Goal: Information Seeking & Learning: Learn about a topic

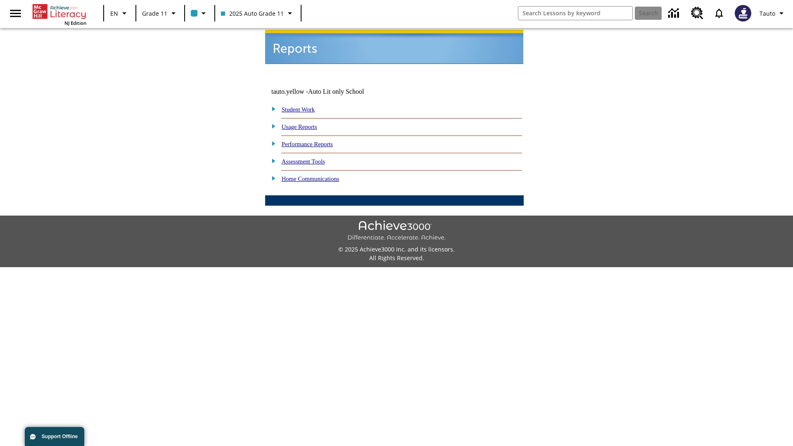
click at [305, 123] on link "Usage Reports" at bounding box center [300, 126] width 36 height 7
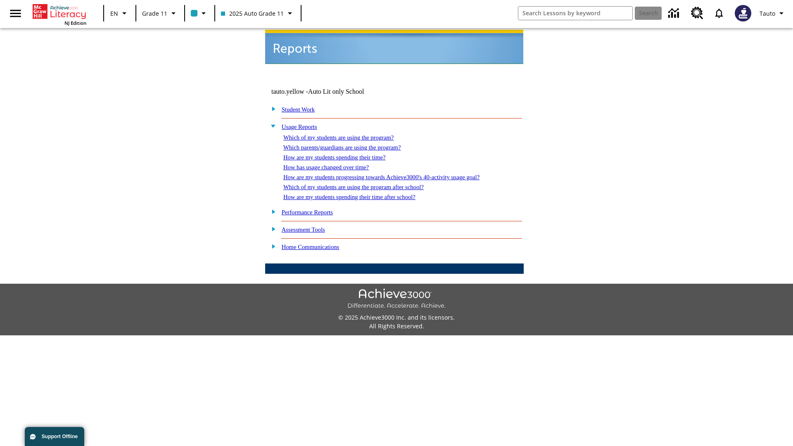
click at [347, 134] on link "Which of my students are using the program?" at bounding box center [338, 137] width 110 height 7
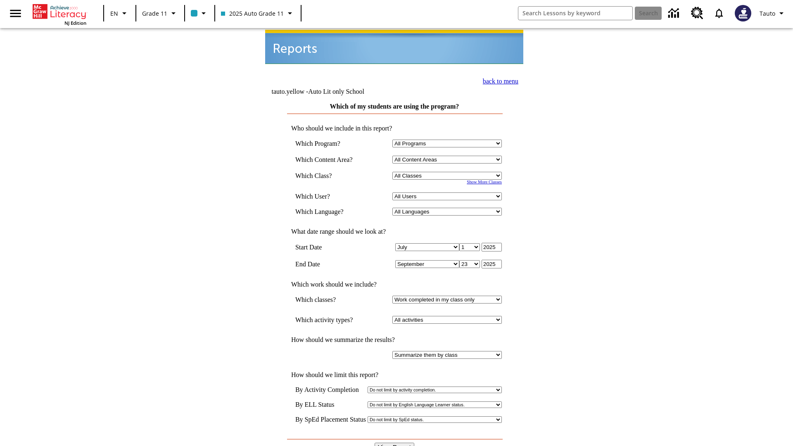
click at [448, 172] on select "Select a Class: All Classes 2025 Auto Grade 11 205 Auto Grade 11 Room 123 Empty…" at bounding box center [446, 176] width 109 height 8
select select "11133141"
click at [448, 192] on select "All Users Puma, Sautoen Puma, Sautoes Puma, Sautoss Twoclasses, Sautoen Twoscho…" at bounding box center [446, 196] width 109 height 8
select select "21437114"
click at [395, 443] on input "View Report" at bounding box center [394, 447] width 40 height 9
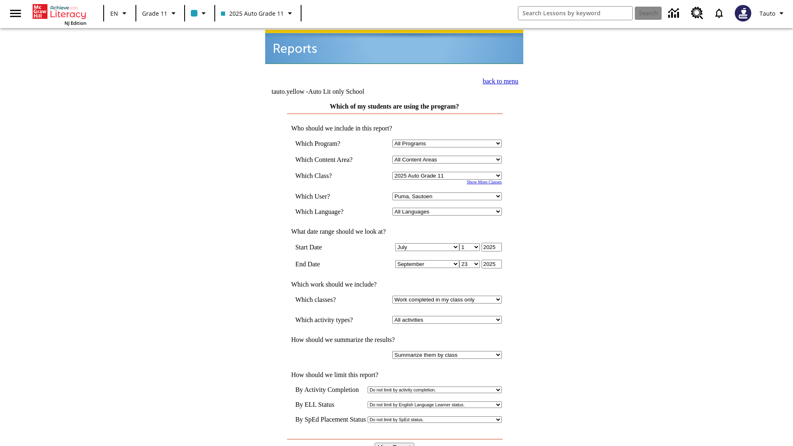
click at [498, 80] on link "back to menu" at bounding box center [501, 81] width 36 height 7
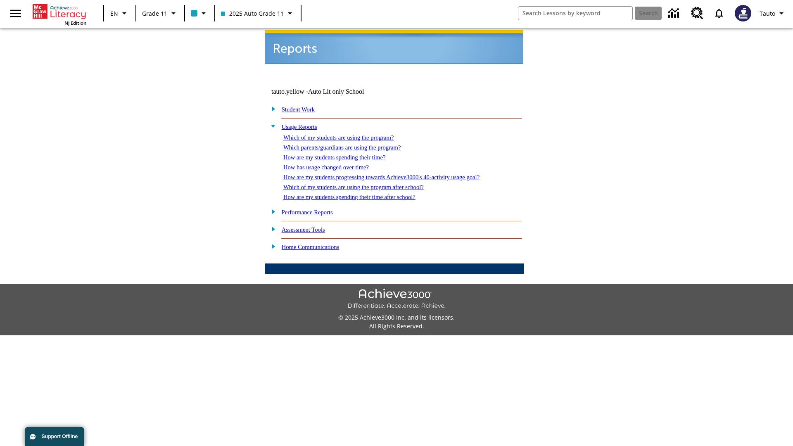
click at [351, 144] on link "Which parents/guardians are using the program?" at bounding box center [341, 147] width 117 height 7
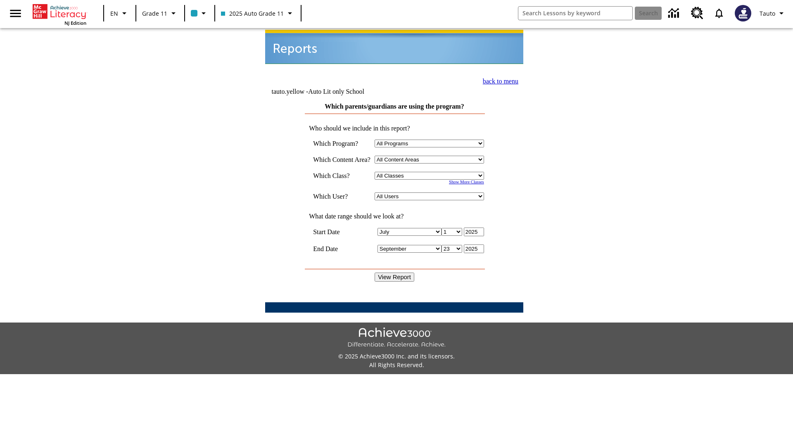
select select "11133141"
click at [431, 192] on select "All Users Puma, Sautoen Puma, Sautoes Puma, Sautoss Twoclasses, Sautoen Twoclas…" at bounding box center [428, 196] width 109 height 8
select select "21437114"
click at [395, 272] on input "View Report" at bounding box center [394, 276] width 40 height 9
click at [498, 80] on link "back to menu" at bounding box center [501, 81] width 36 height 7
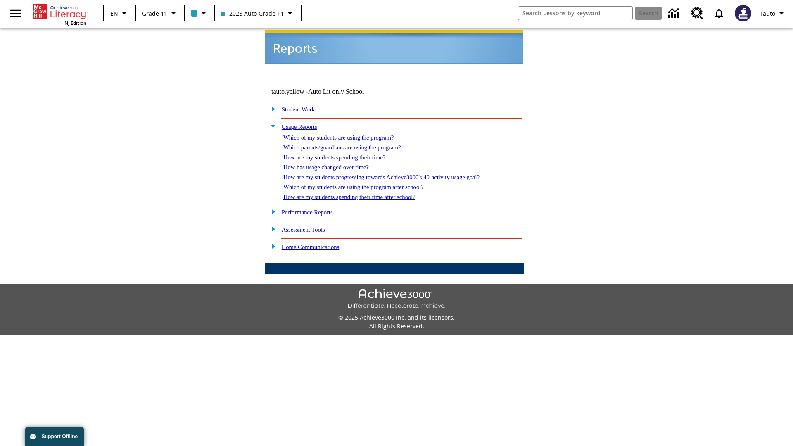
click at [342, 154] on link "How are my students spending their time?" at bounding box center [334, 157] width 102 height 7
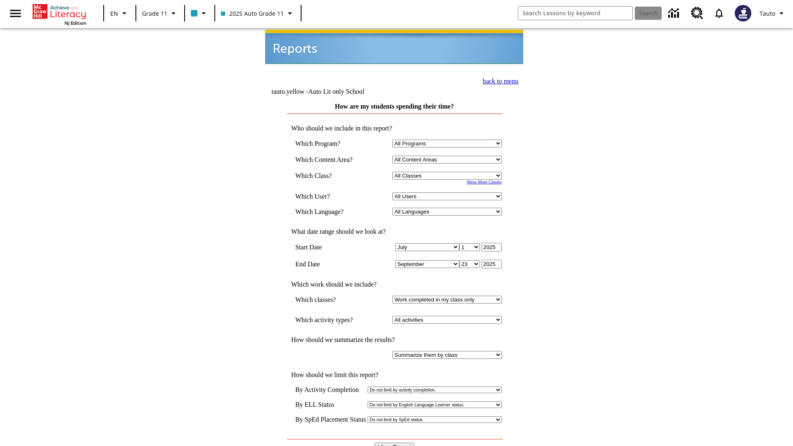
click at [448, 172] on select "Select a Class: All Classes 2025 Auto Grade 11 205 Auto Grade 11 Room 123 Empty…" at bounding box center [446, 176] width 109 height 8
select select "11133141"
click at [448, 192] on select "All Users Puma, Sautoen Puma, Sautoes Puma, Sautoss Twoclasses, Sautoen Twoscho…" at bounding box center [446, 196] width 109 height 8
select select "21437114"
click at [395, 443] on input "View Report" at bounding box center [394, 447] width 40 height 9
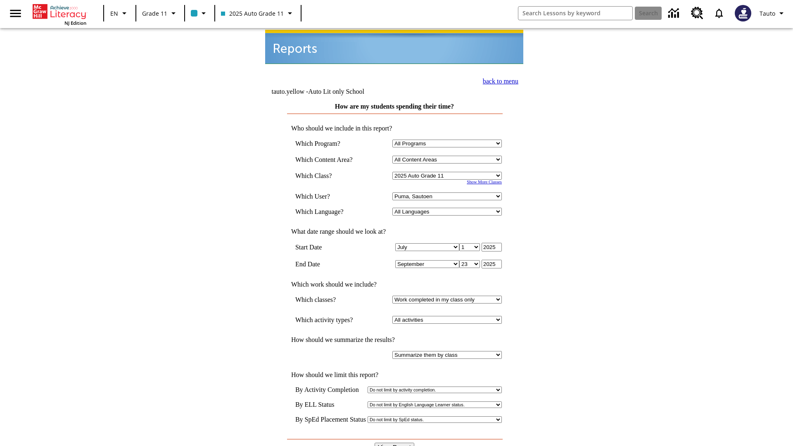
click at [498, 80] on link "back to menu" at bounding box center [501, 81] width 36 height 7
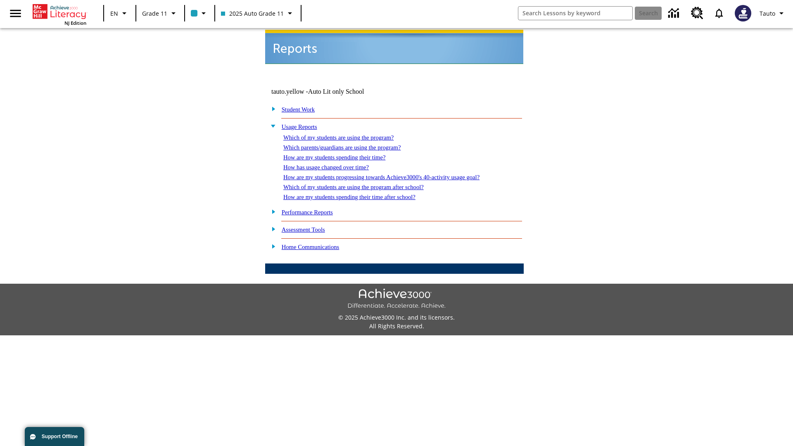
click at [333, 164] on link "How has usage changed over time?" at bounding box center [325, 167] width 85 height 7
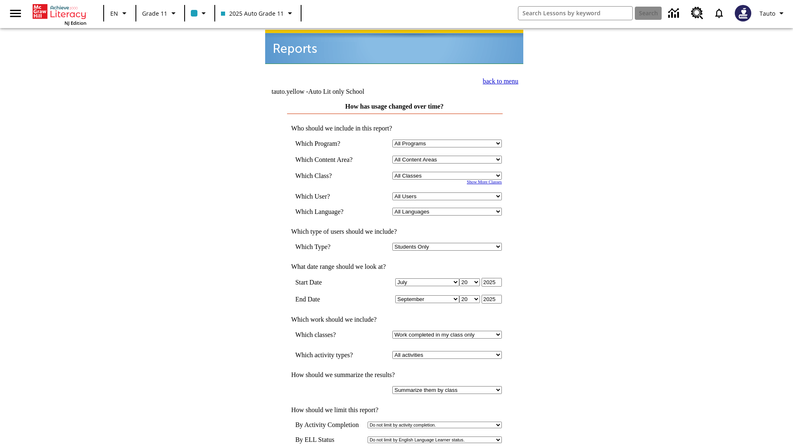
click at [448, 172] on select "Select a Class: All Classes 2025 Auto Grade 11 205 Auto Grade 11 Room 123 Empty…" at bounding box center [446, 176] width 109 height 8
select select "11133141"
select select "21437114"
click at [498, 80] on link "back to menu" at bounding box center [501, 81] width 36 height 7
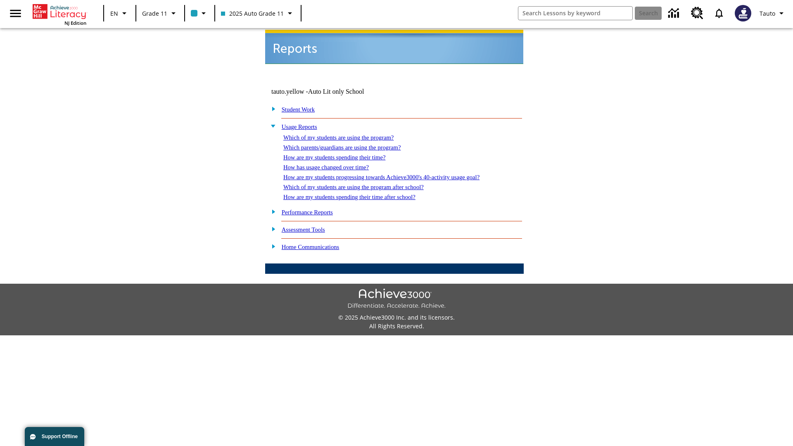
click at [395, 174] on link "How are my students progressing towards Achieve3000's 40-activity usage goal?" at bounding box center [381, 177] width 196 height 7
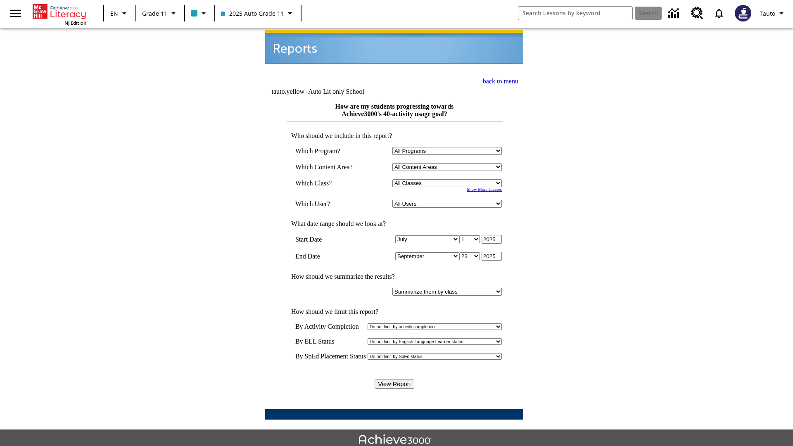
click at [448, 179] on select "Select a Class: All Classes 2025 Auto Grade 11 205 Auto Grade 11 Room 123 Empty…" at bounding box center [446, 183] width 109 height 8
select select "11133141"
click at [448, 200] on select "All Users Puma, Sautoen Puma, Sautoes Puma, Sautoss Twoclasses, Sautoen Twoscho…" at bounding box center [446, 204] width 109 height 8
select select "21437114"
click at [395, 379] on input "View Report" at bounding box center [394, 383] width 40 height 9
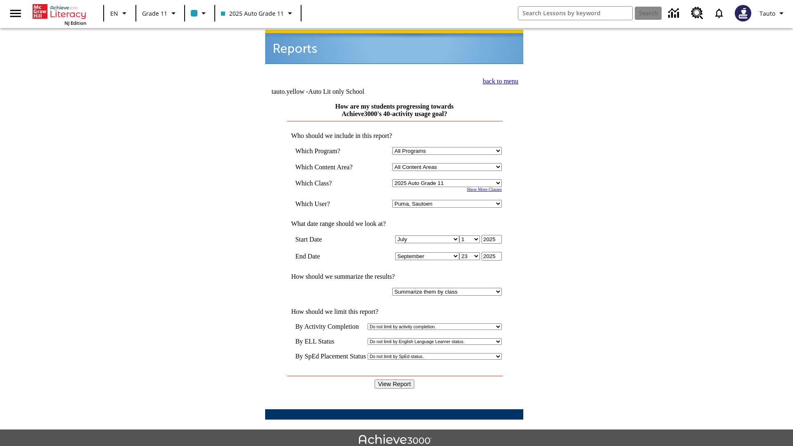
click at [498, 80] on link "back to menu" at bounding box center [501, 81] width 36 height 7
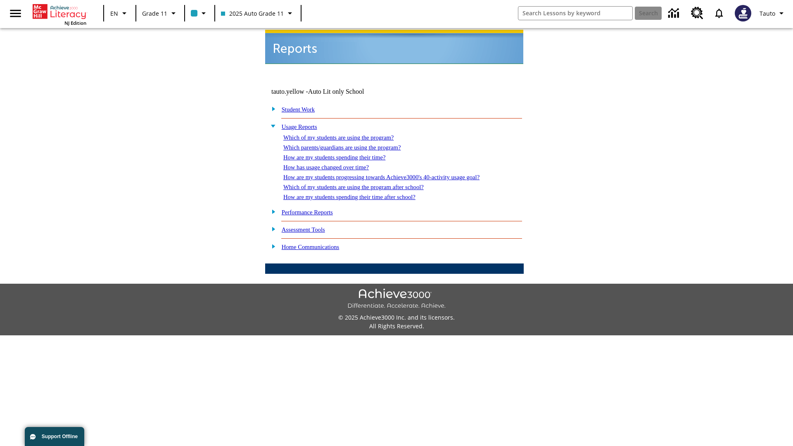
click at [364, 184] on link "Which of my students are using the program after school?" at bounding box center [353, 187] width 140 height 7
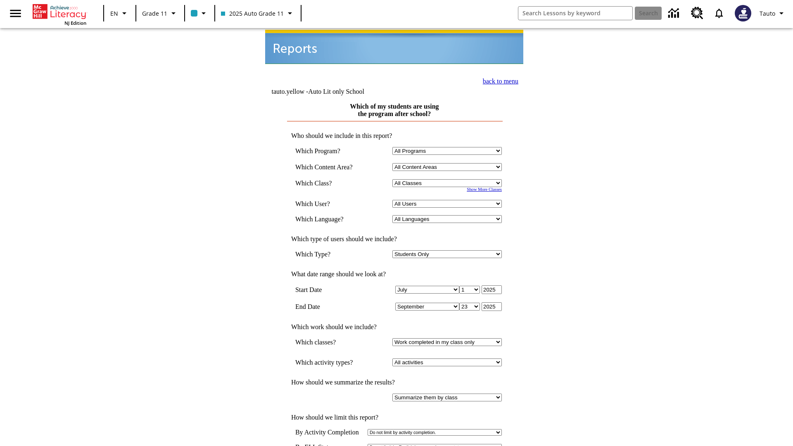
click at [448, 179] on select "Select a Class: All Classes 2025 Auto Grade 11 205 Auto Grade 11 Room 123 Empty…" at bounding box center [446, 183] width 109 height 8
select select "11133141"
click at [448, 200] on select "All Users Puma, Sautoen Puma, Sautoes Puma, Sautoss Twoclasses, Sautoen Twoscho…" at bounding box center [446, 204] width 109 height 8
select select "21437114"
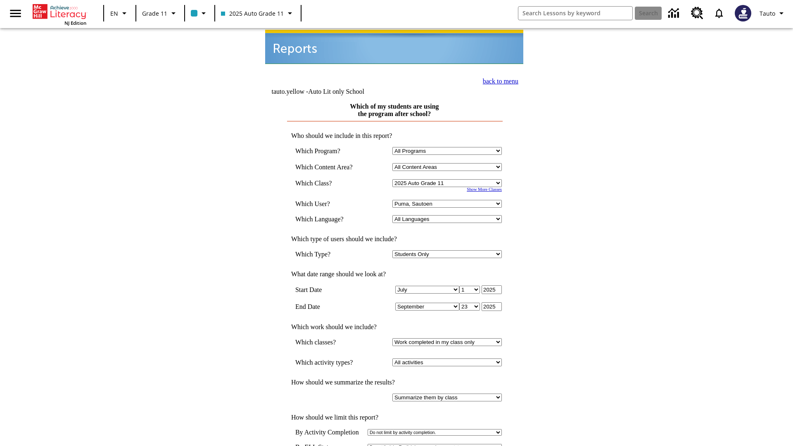
scroll to position [1, 0]
click at [498, 79] on link "back to menu" at bounding box center [501, 80] width 36 height 7
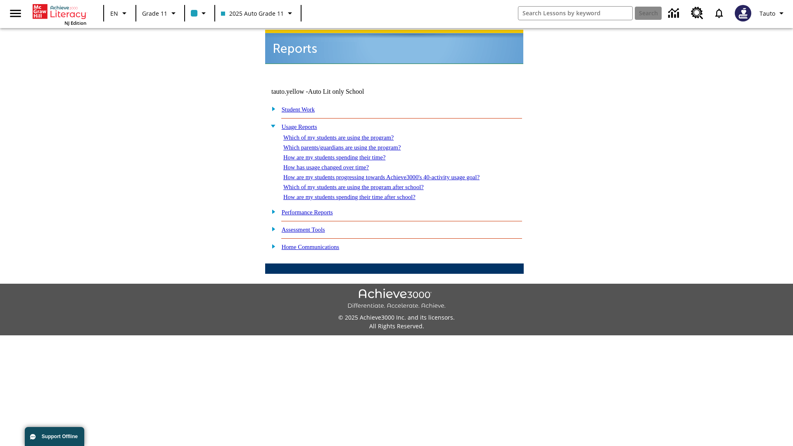
click at [359, 194] on link "How are my students spending their time after school?" at bounding box center [349, 197] width 132 height 7
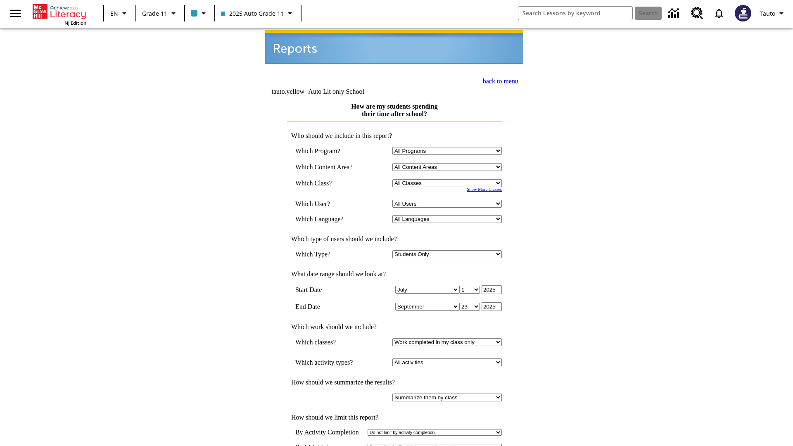
select select "11133141"
select select "21437114"
click at [498, 79] on link "back to menu" at bounding box center [501, 80] width 36 height 7
